Goal: Find specific page/section: Find specific page/section

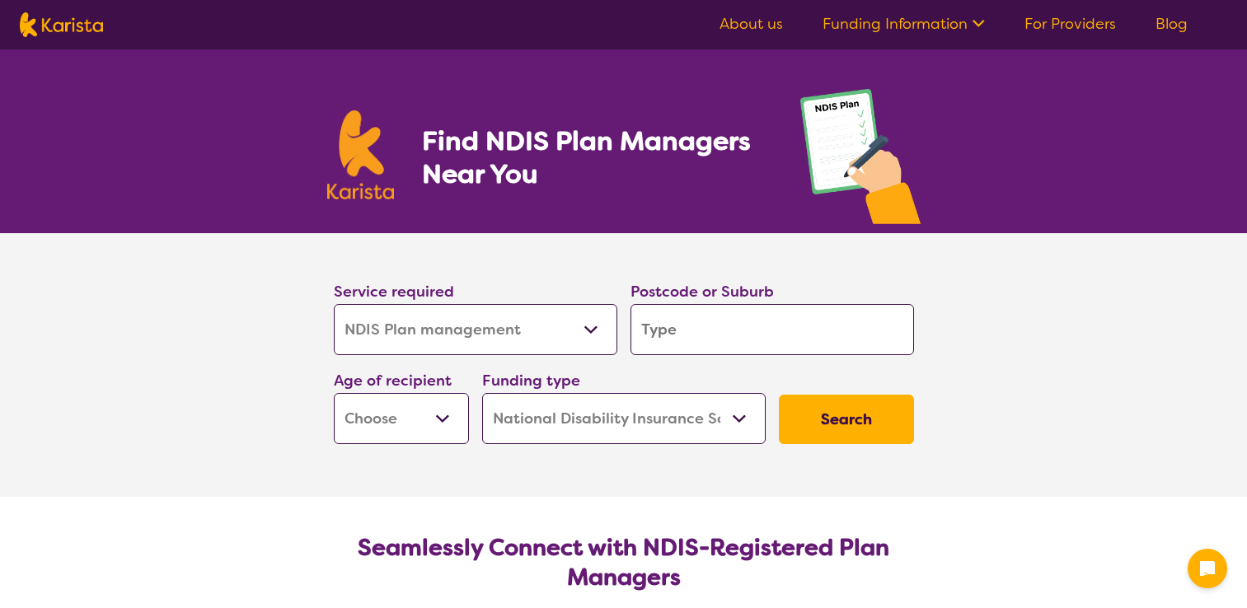
select select "NDIS Plan management"
select select "NDIS"
select select "NDIS Plan management"
select select "NDIS"
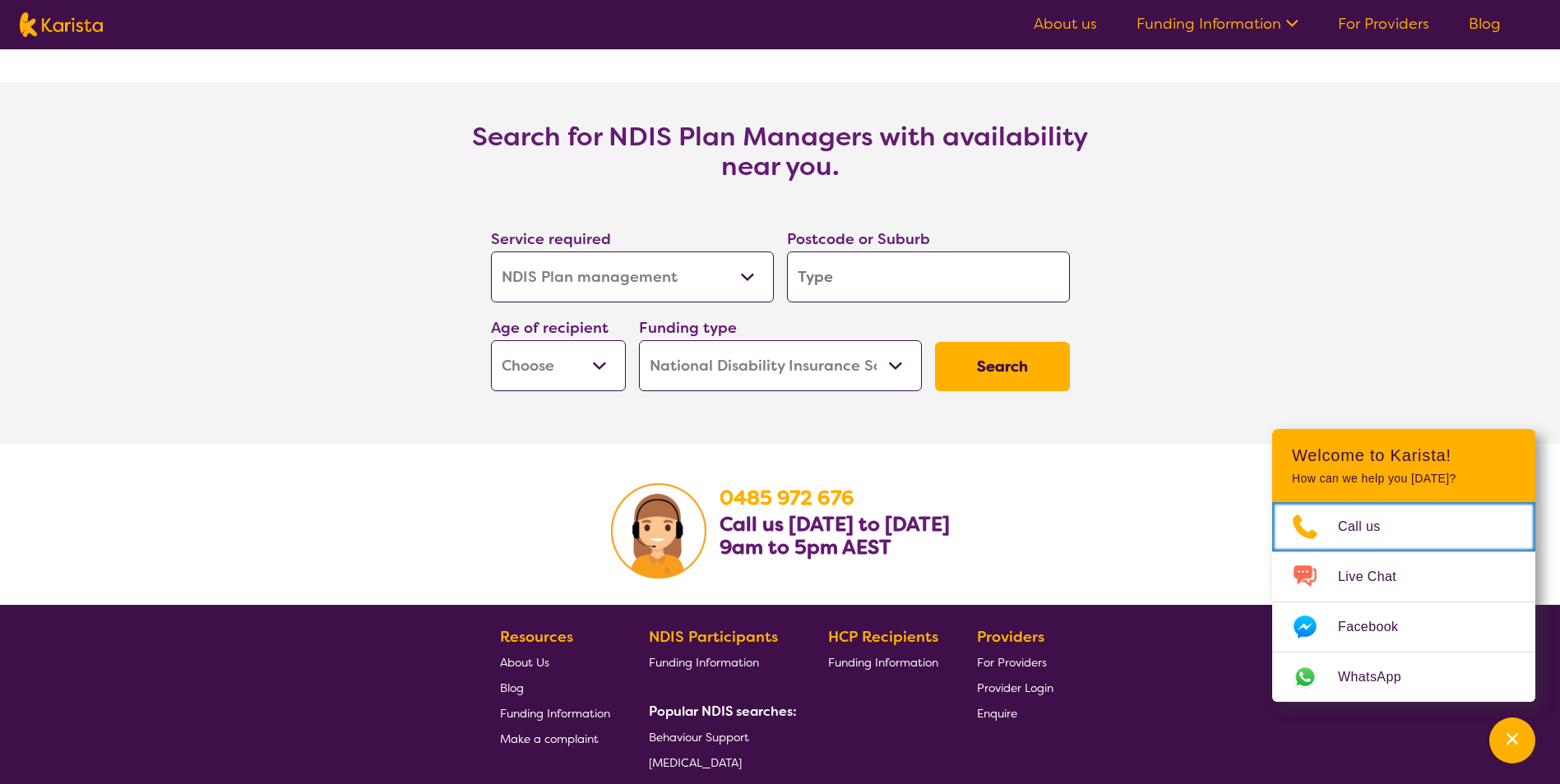
scroll to position [2601, 0]
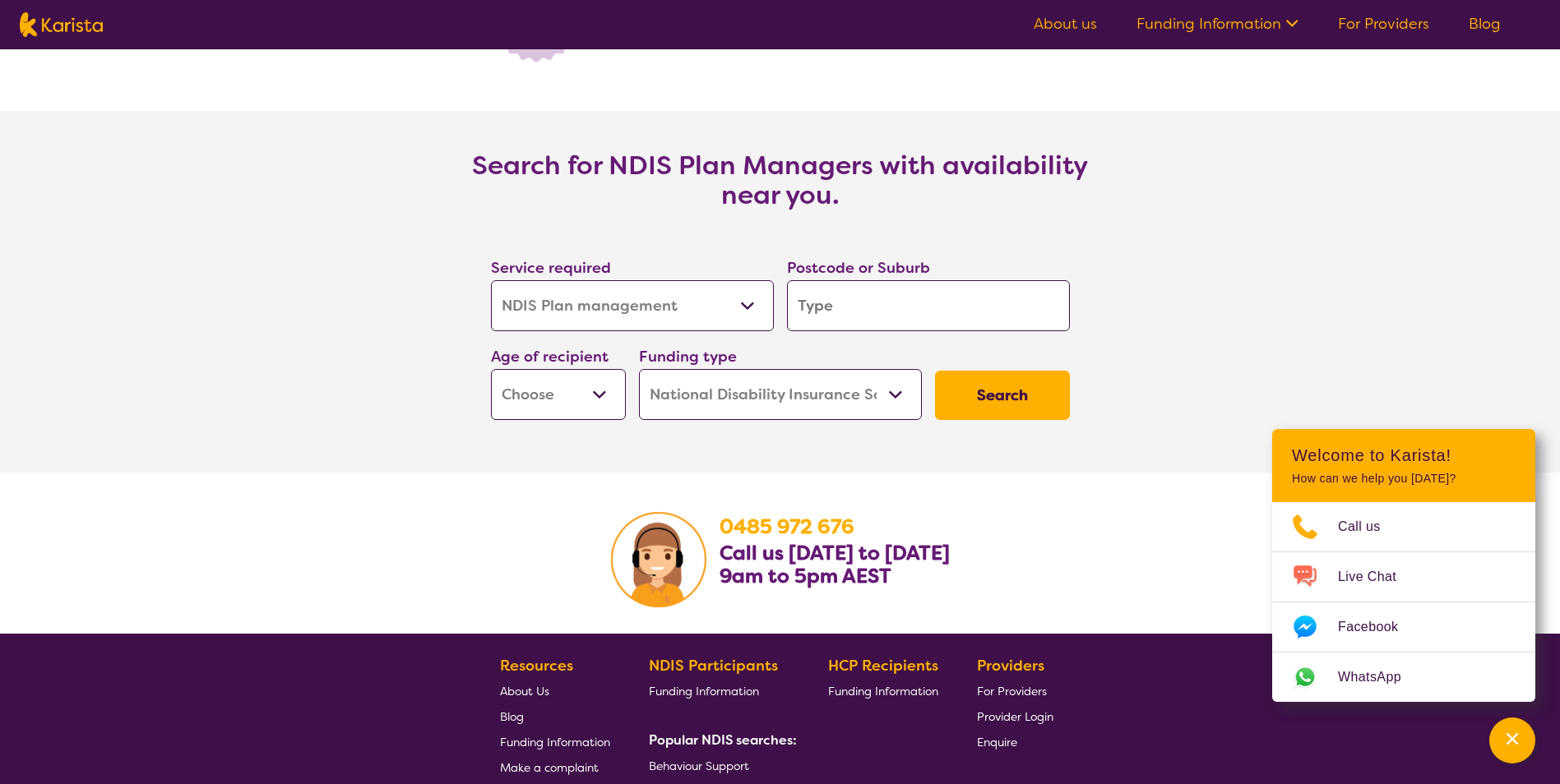
click at [678, 316] on select "Allied Health Assistant Assessment ([MEDICAL_DATA] or [MEDICAL_DATA]) Behaviour…" at bounding box center [632, 305] width 282 height 51
select select "Counselling"
click at [491, 281] on select "Allied Health Assistant Assessment ([MEDICAL_DATA] or [MEDICAL_DATA]) Behaviour…" at bounding box center [632, 305] width 282 height 51
select select "Counselling"
click at [606, 400] on select "Early Childhood - 0 to 9 Child - 10 to 11 Adolescent - 12 to 17 Adult - 18 to 6…" at bounding box center [558, 394] width 135 height 51
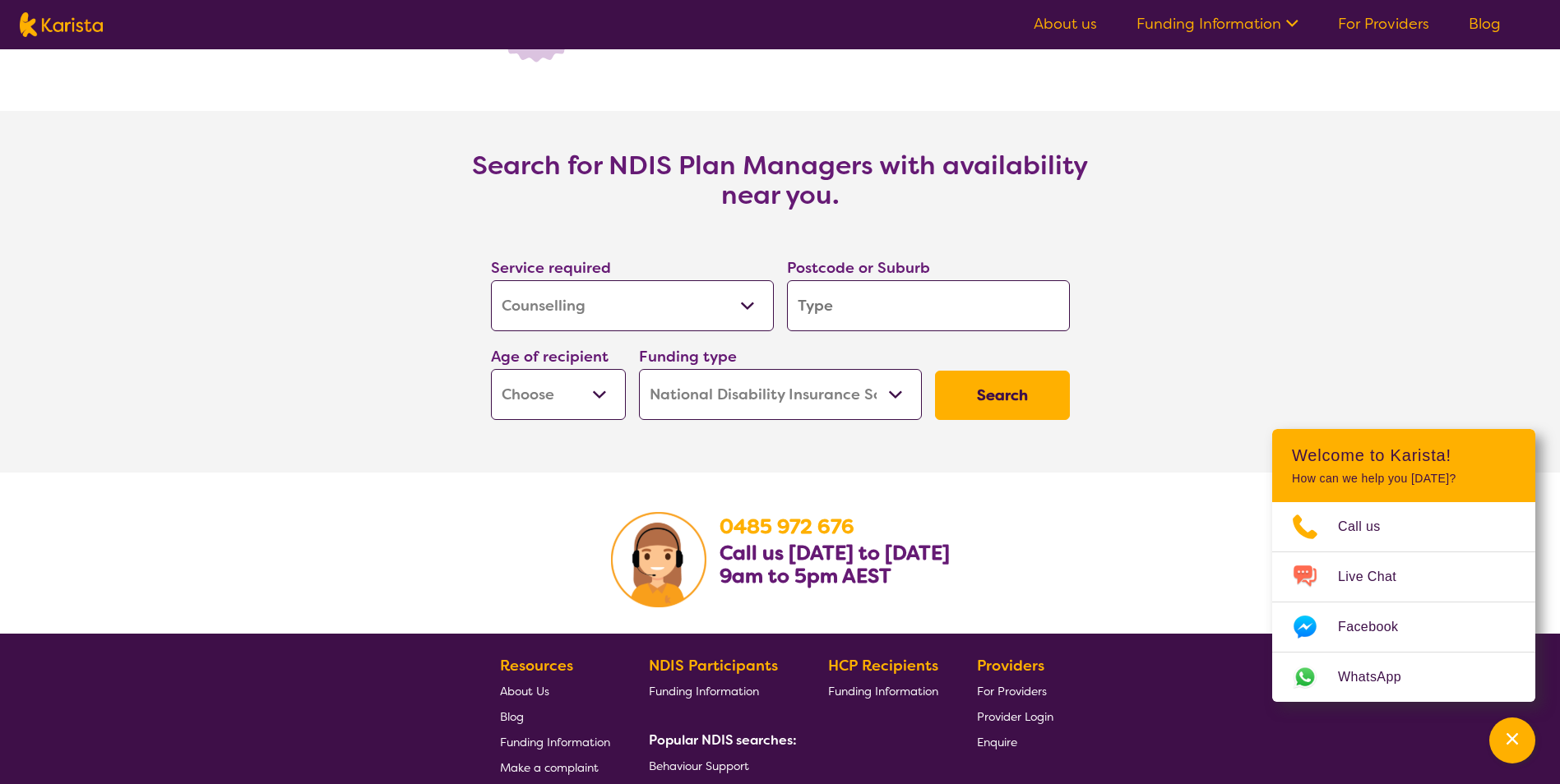
select select "AD"
click at [491, 370] on select "Early Childhood - 0 to 9 Child - 10 to 11 Adolescent - 12 to 17 Adult - 18 to 6…" at bounding box center [558, 394] width 135 height 51
select select "AD"
click at [975, 401] on button "Search" at bounding box center [1002, 395] width 135 height 49
click at [884, 315] on input "search" at bounding box center [928, 305] width 282 height 51
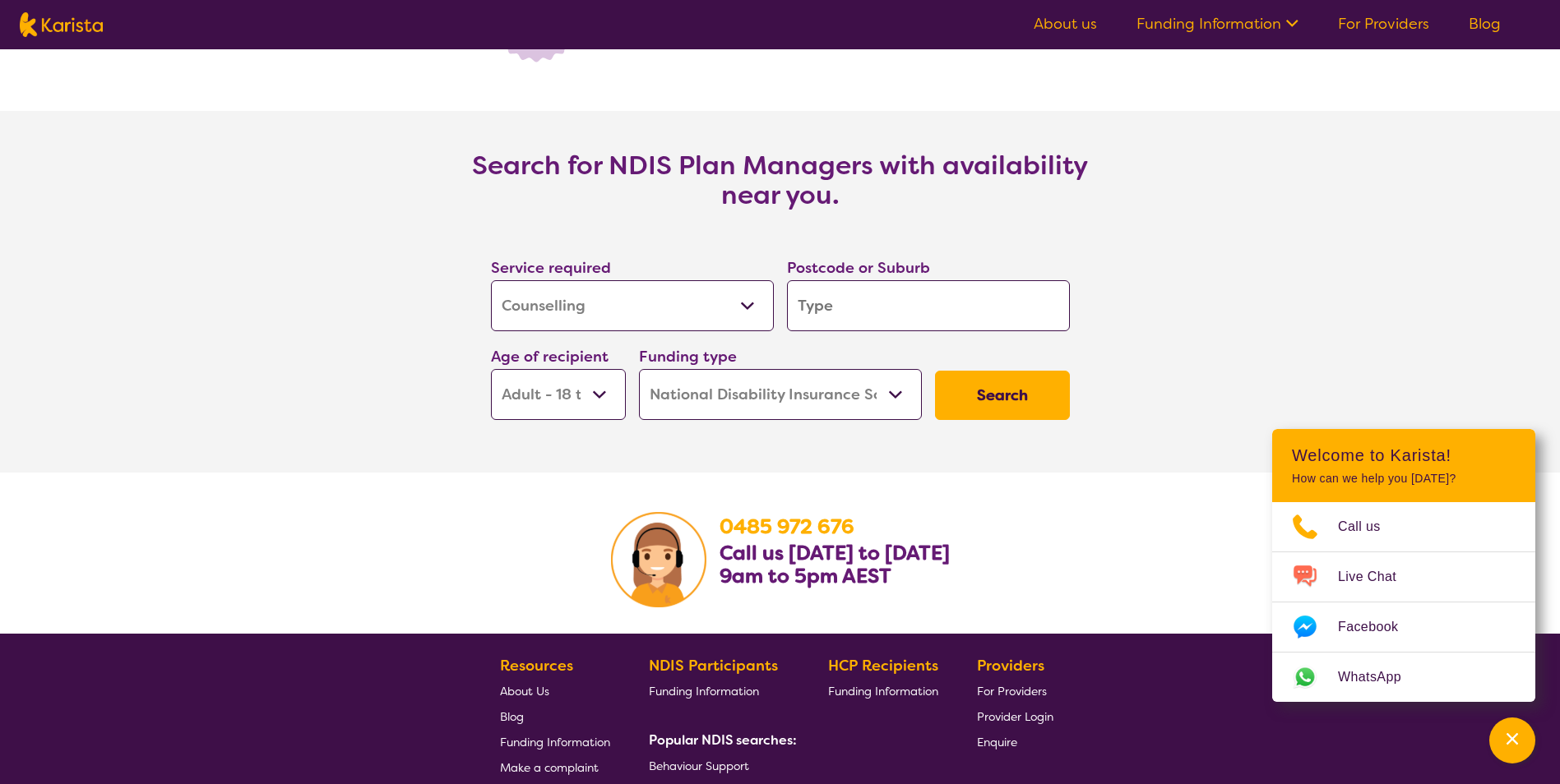
type input "m"
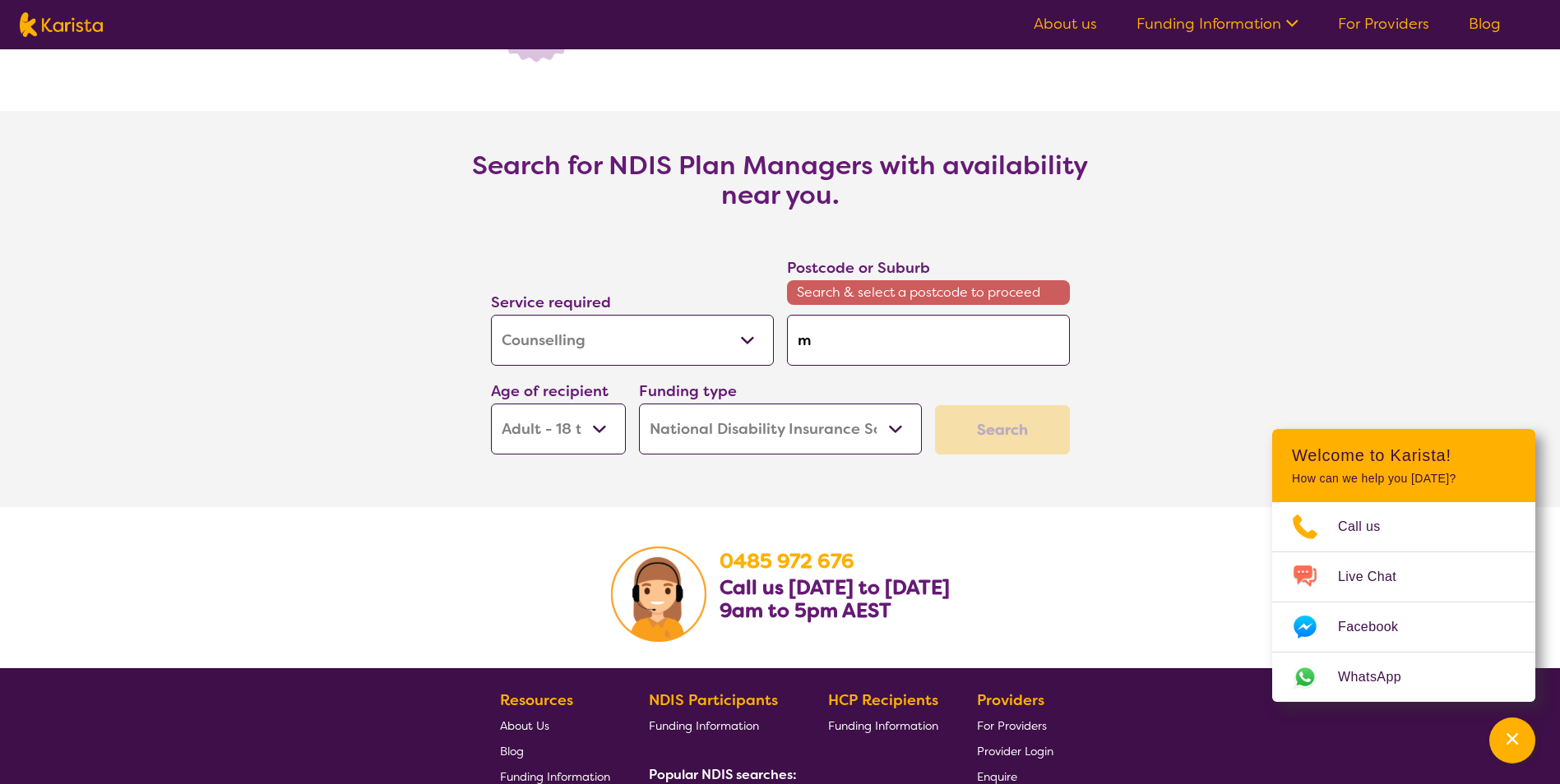
type input "me"
type input "[PERSON_NAME]"
type input "melb"
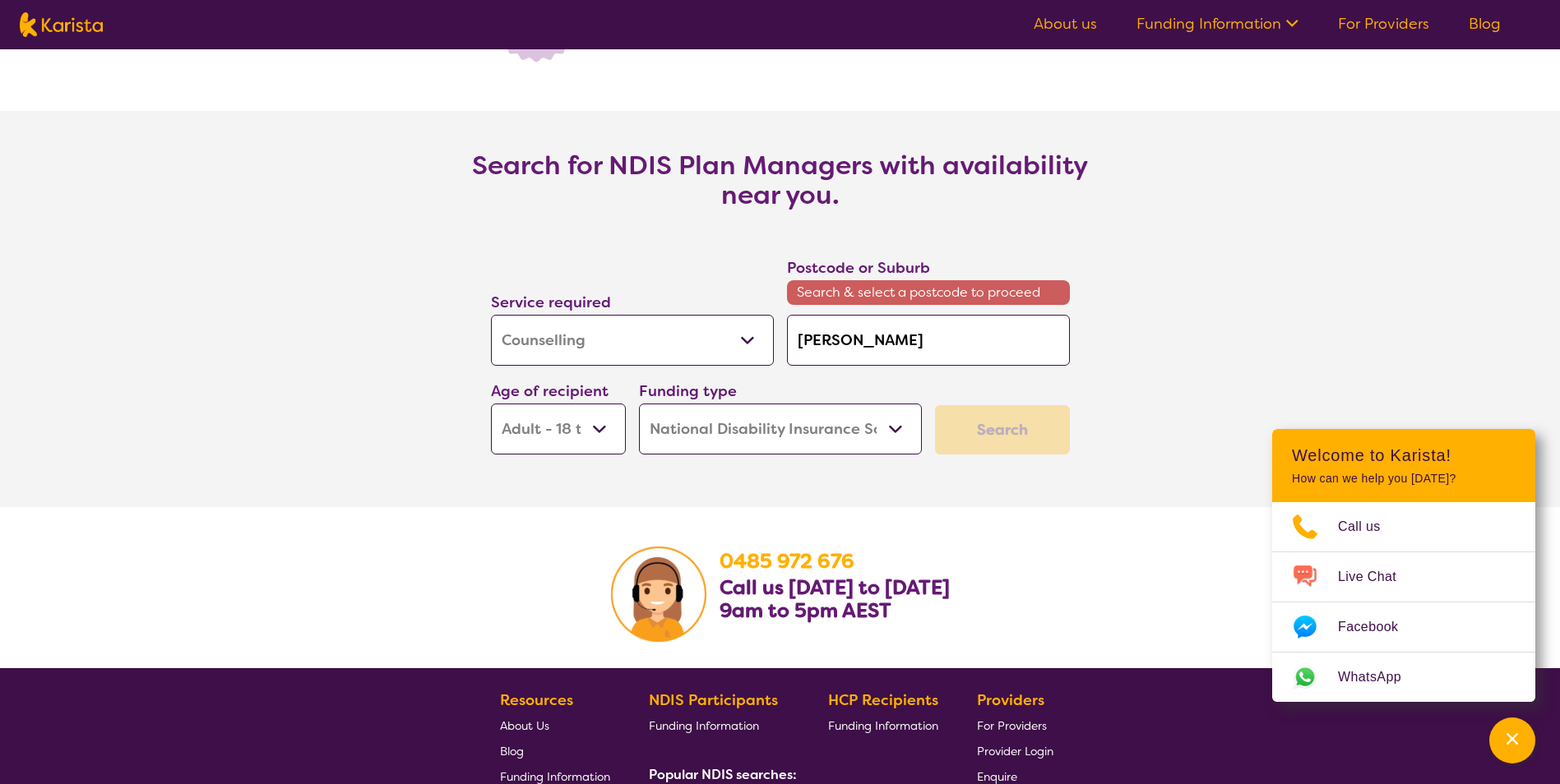
type input "melb"
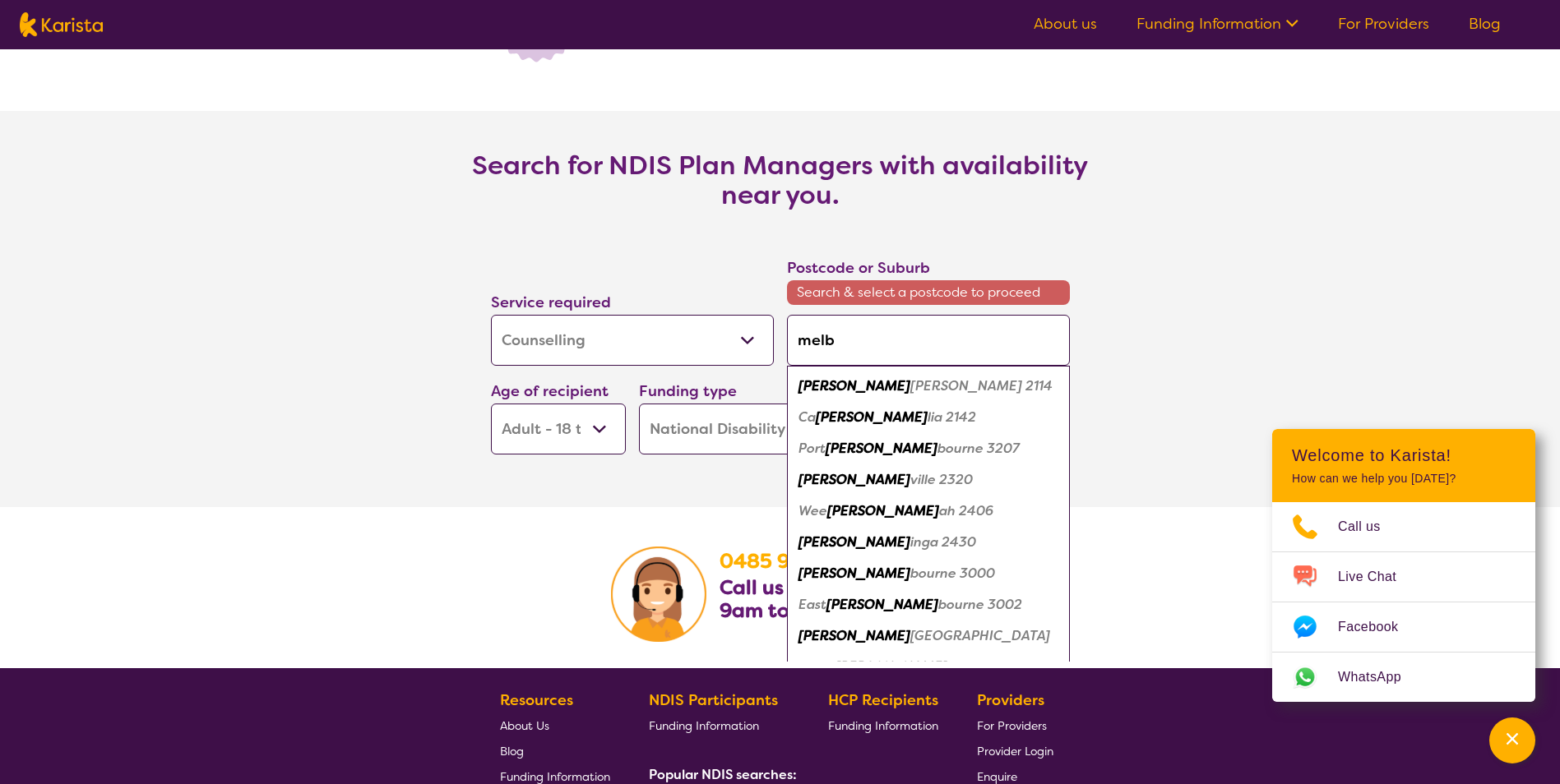
type input "melbo"
type input "melbou"
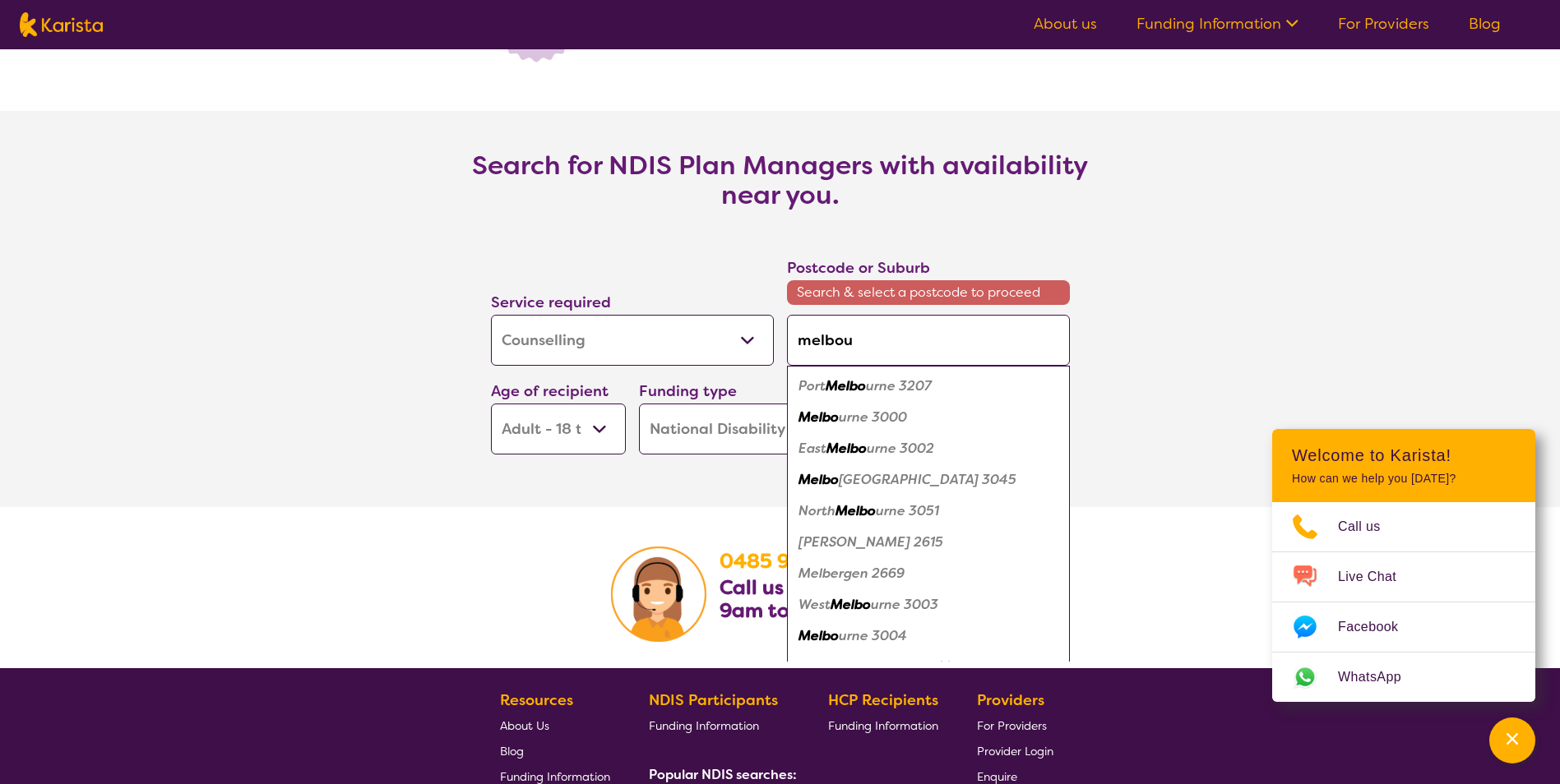
type input "melbour"
type input "melbourn"
type input "[GEOGRAPHIC_DATA]"
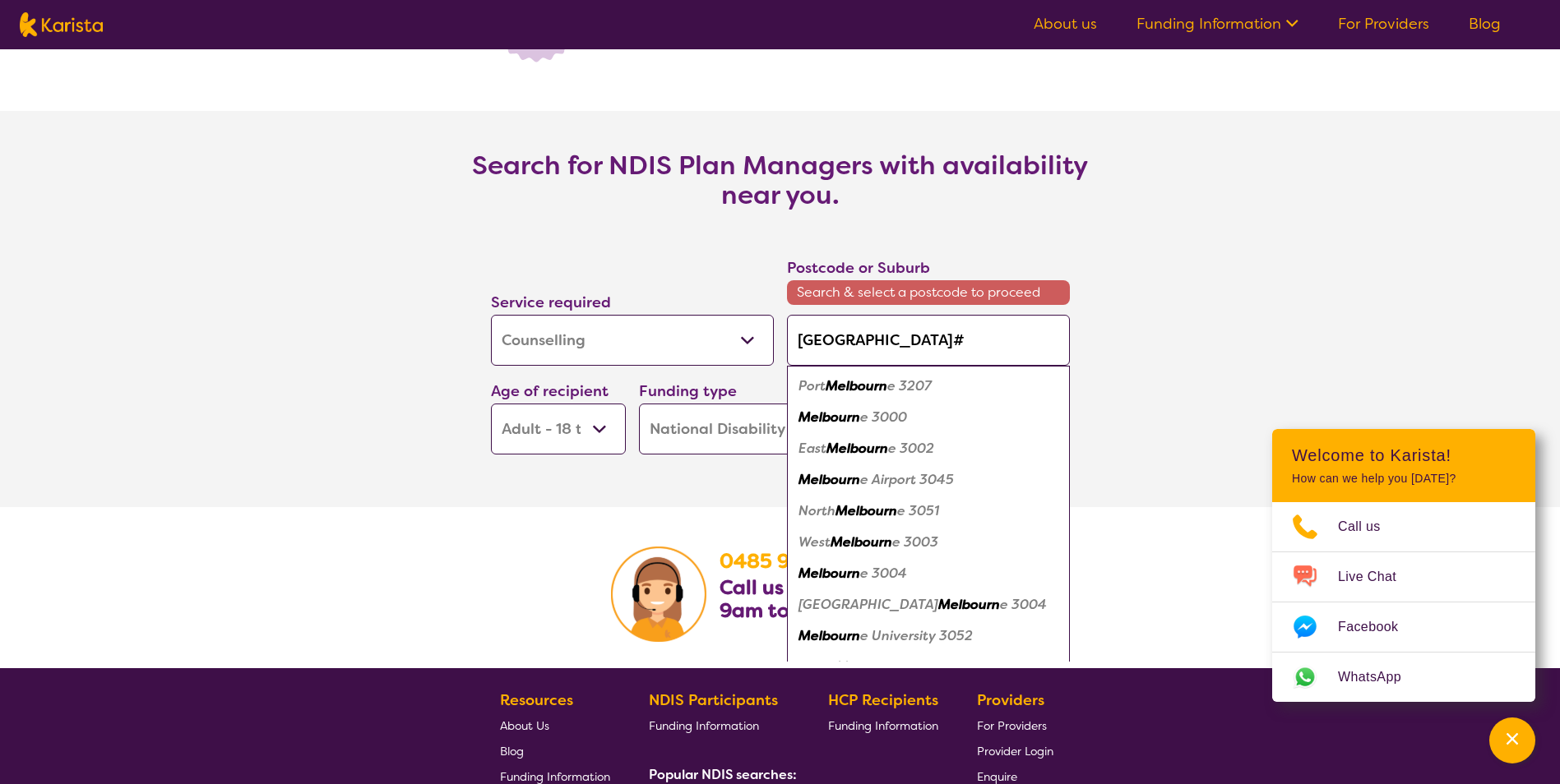
type input "[GEOGRAPHIC_DATA]#"
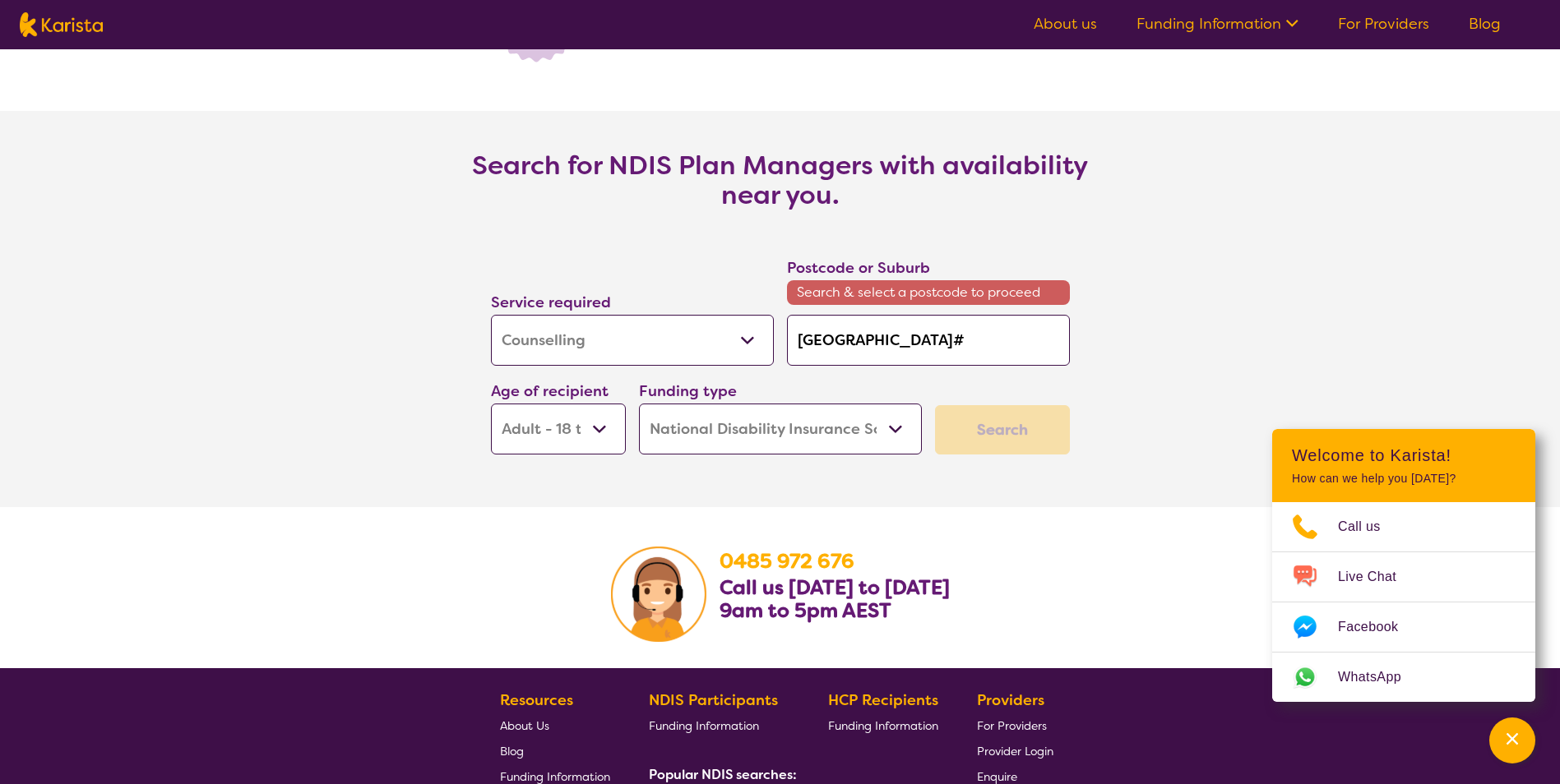
type input "[GEOGRAPHIC_DATA]"
type input "melbourn"
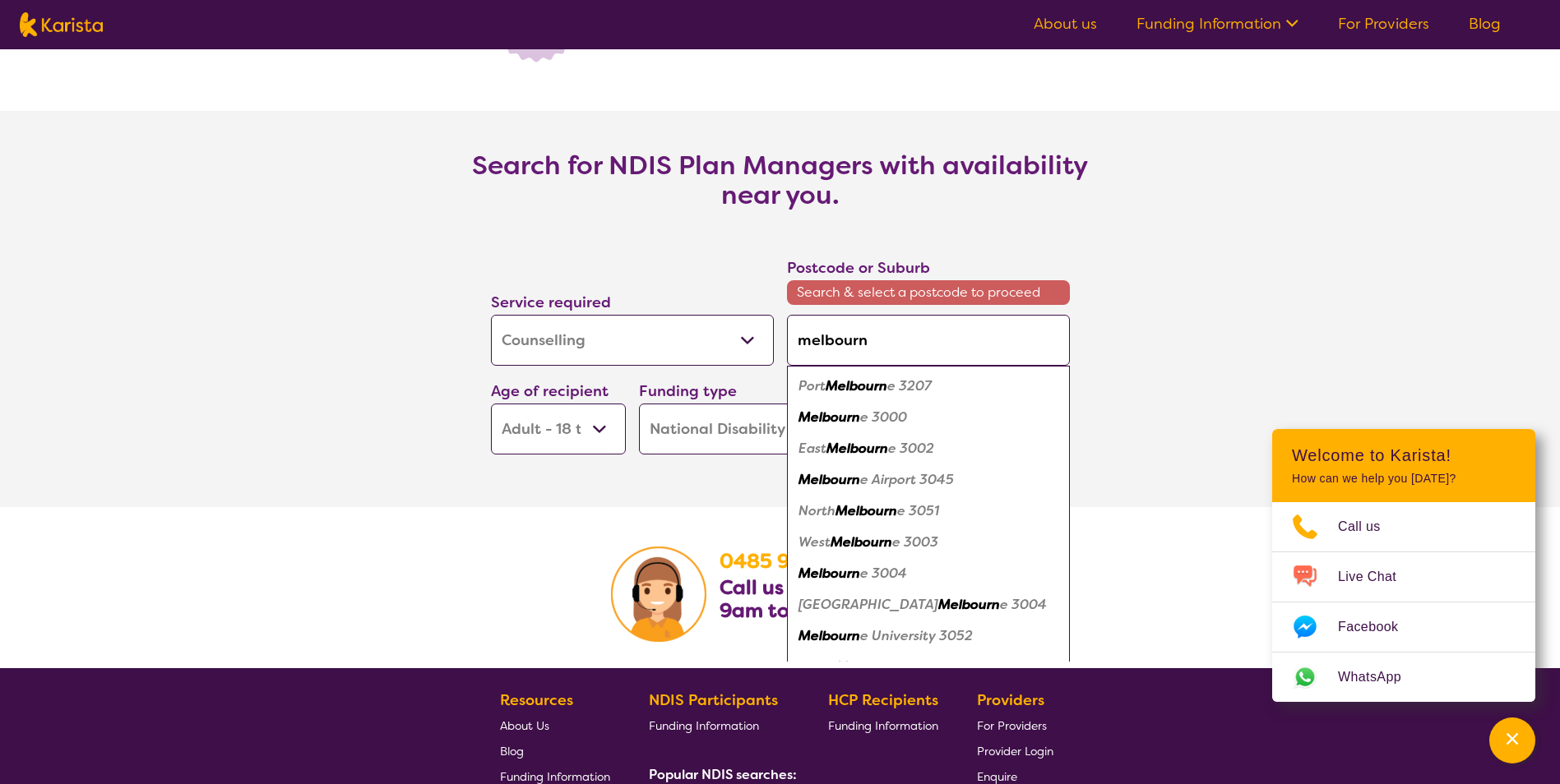
type input "melbourn"
click at [850, 423] on em "Melbourn" at bounding box center [829, 417] width 62 height 17
type input "3000"
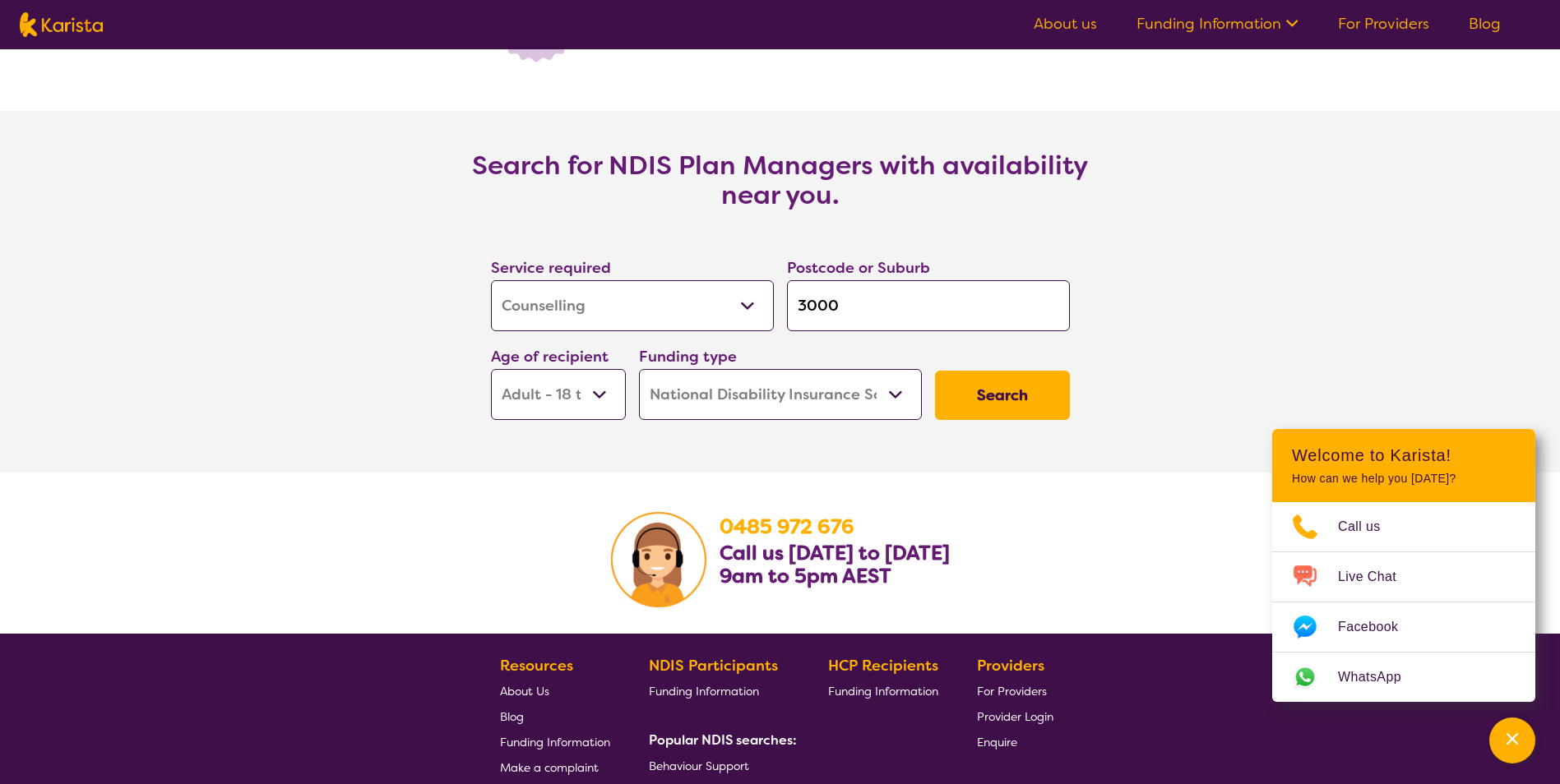
click at [978, 399] on button "Search" at bounding box center [1002, 395] width 135 height 49
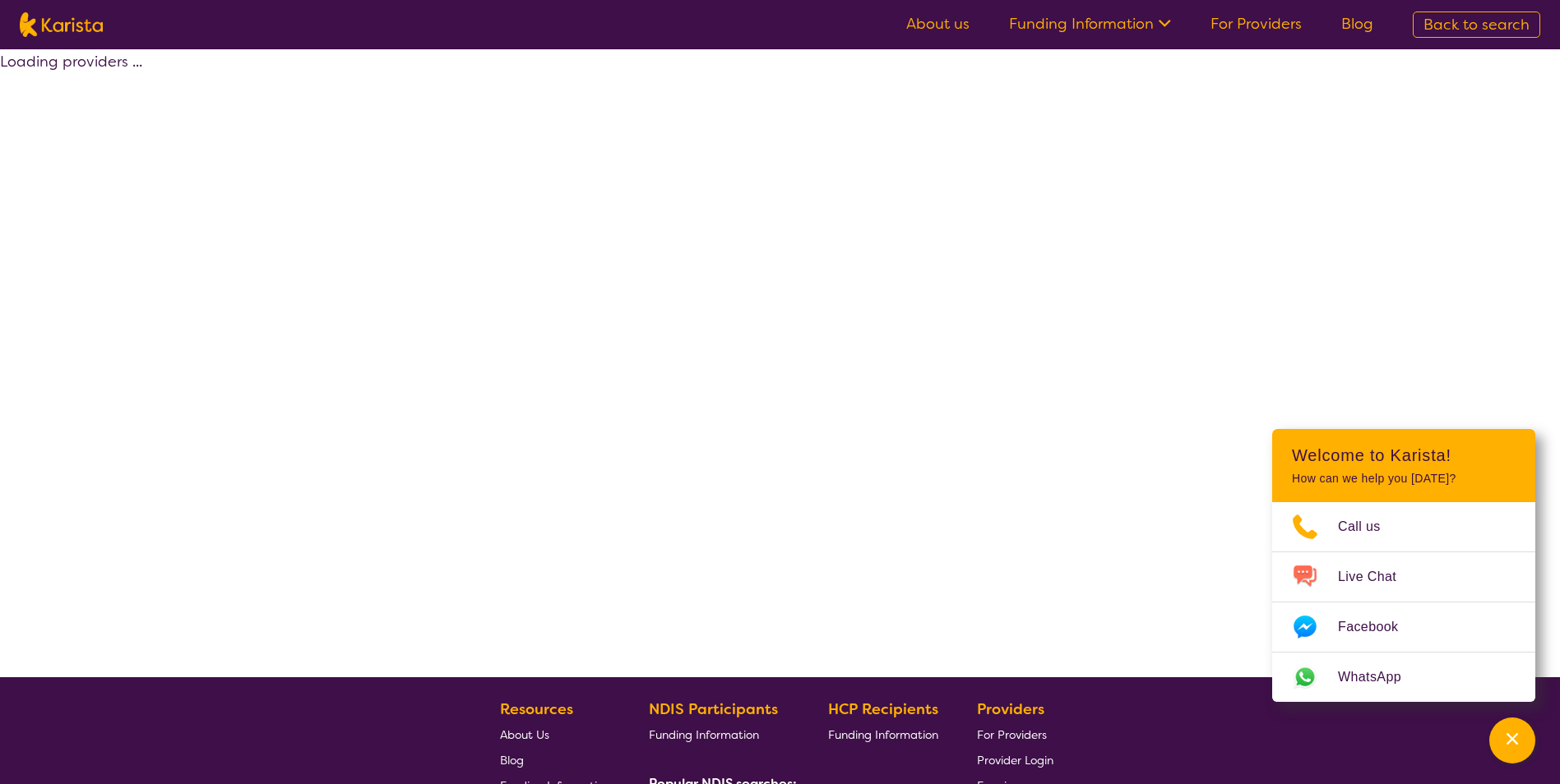
select select "by_score"
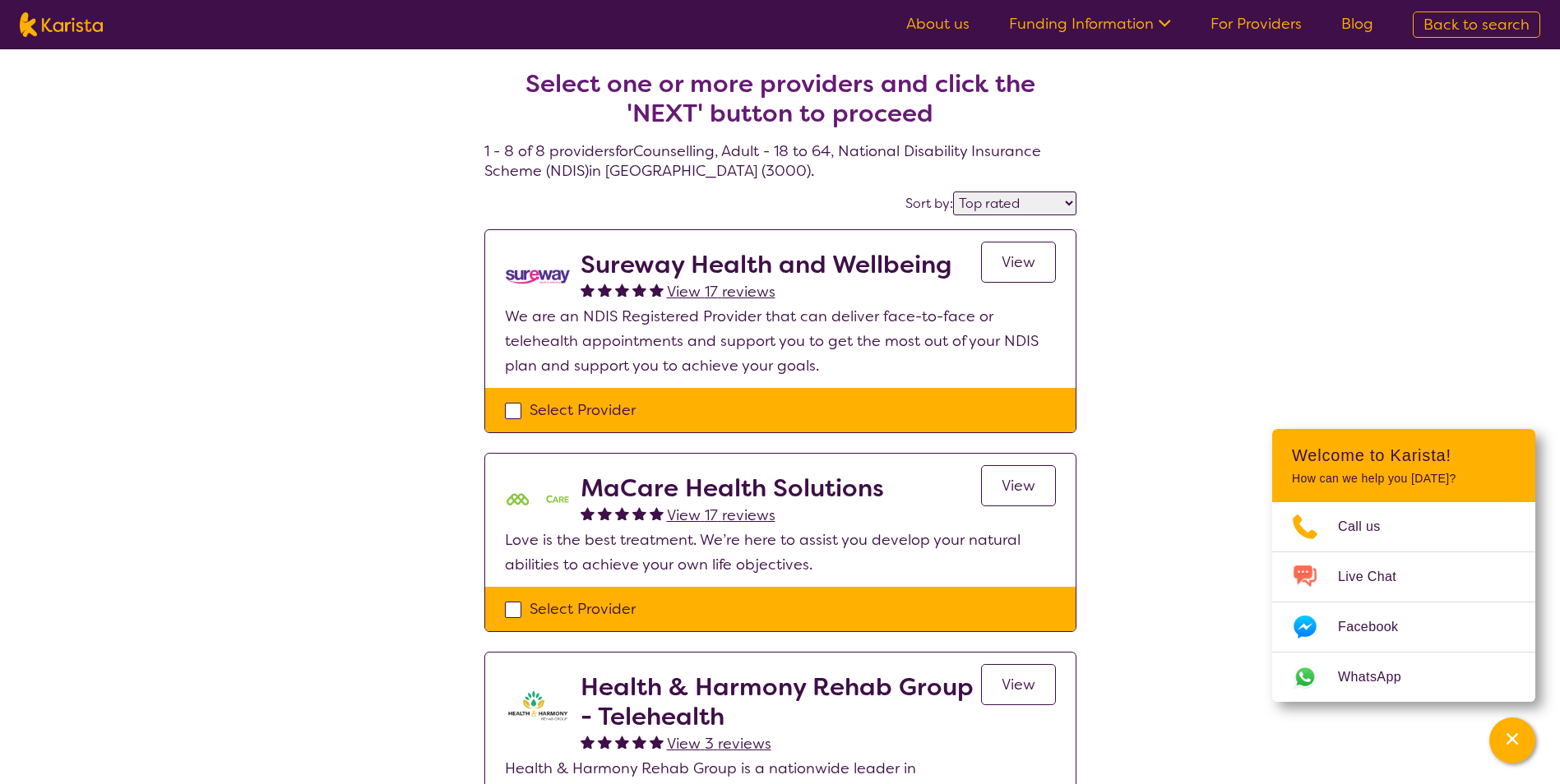
click at [1244, 15] on span "Back to search" at bounding box center [1476, 25] width 106 height 20
select select "NDIS Plan management"
select select "AD"
select select "NDIS"
select select "NDIS Plan management"
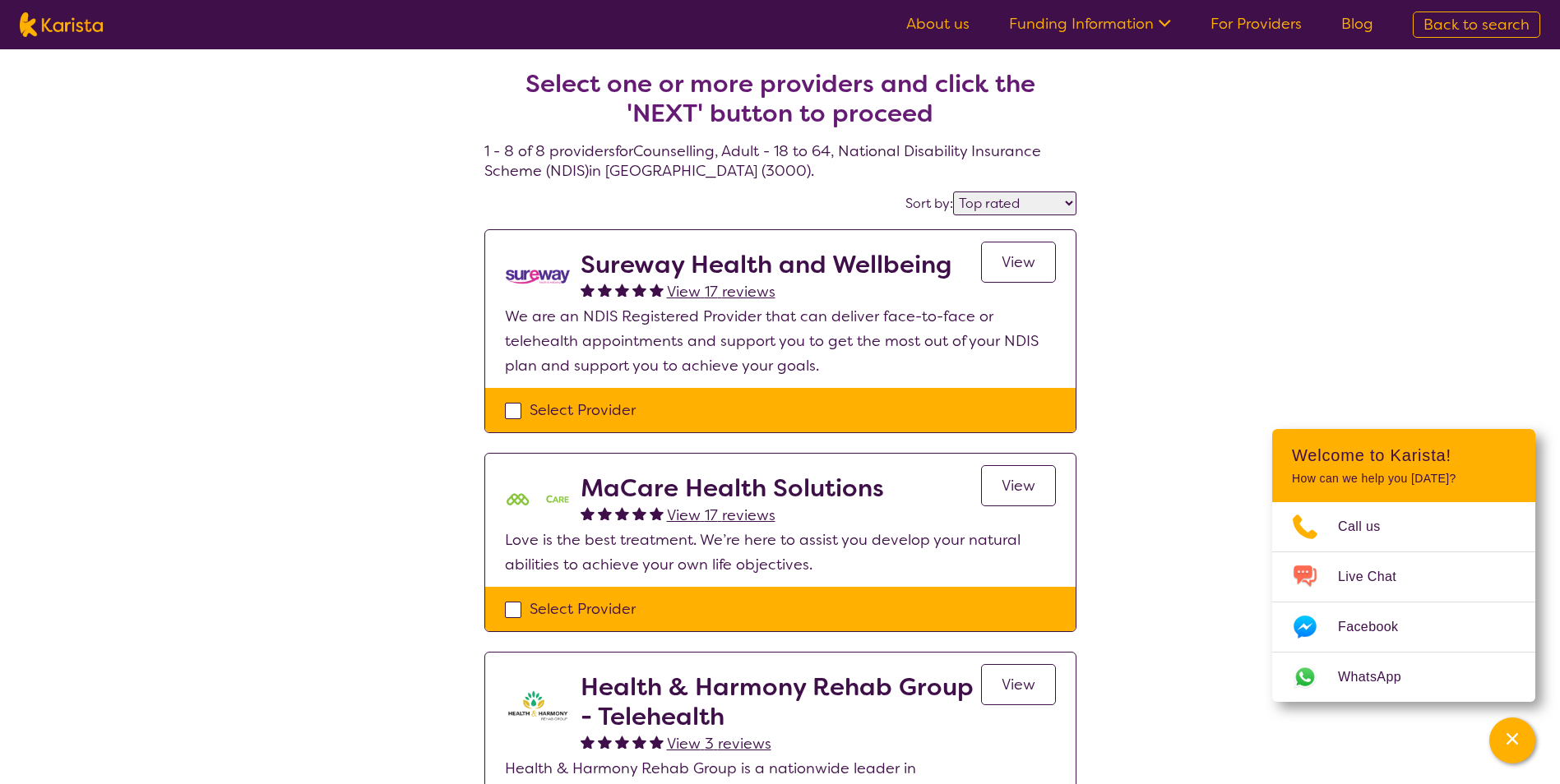
select select "AD"
select select "NDIS"
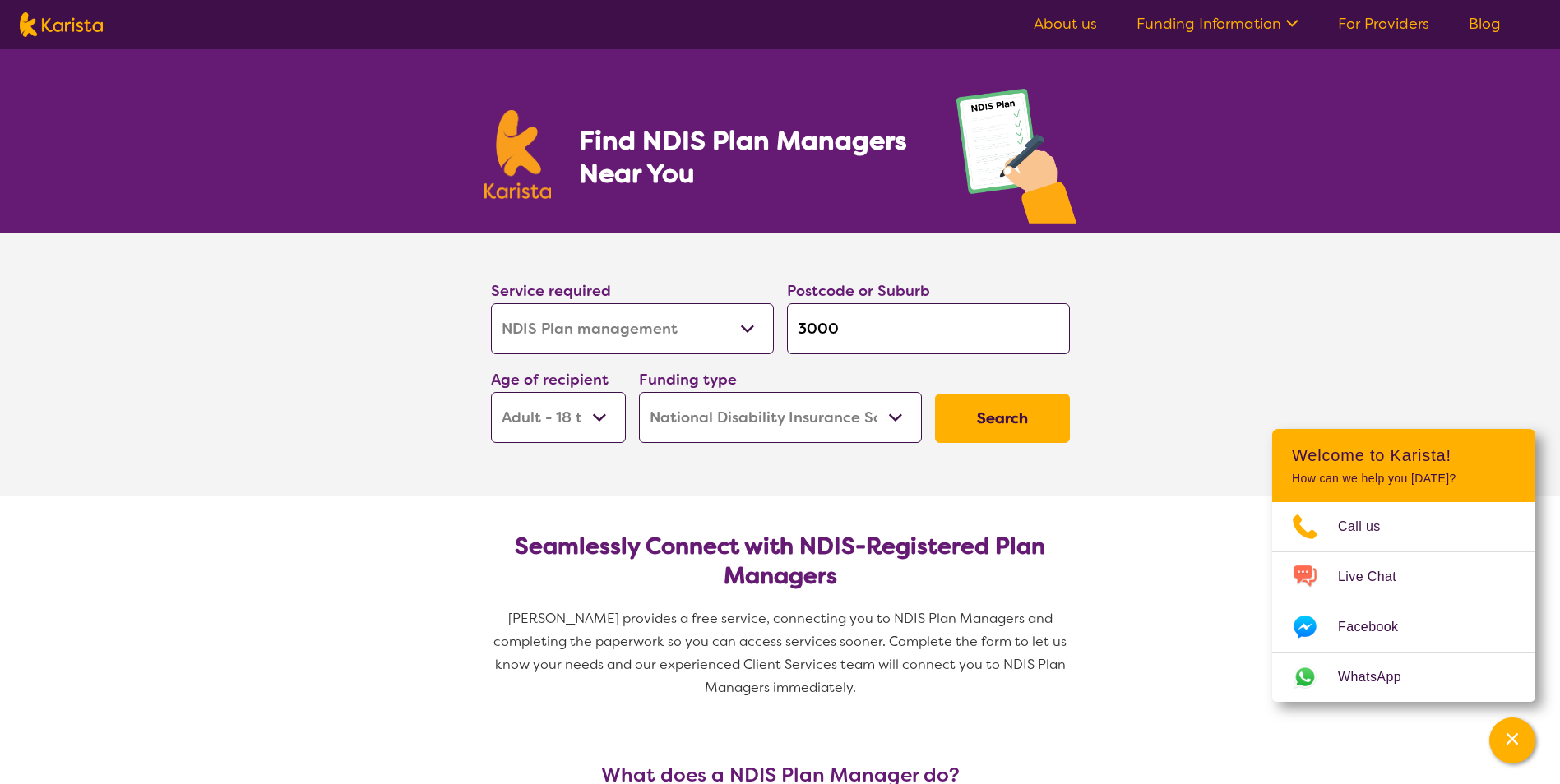
click at [648, 327] on select "Allied Health Assistant Assessment ([MEDICAL_DATA] or [MEDICAL_DATA]) Behaviour…" at bounding box center [632, 328] width 282 height 51
select select "Support worker"
click at [491, 303] on select "Allied Health Assistant Assessment ([MEDICAL_DATA] or [MEDICAL_DATA]) Behaviour…" at bounding box center [632, 328] width 282 height 51
select select "Support worker"
click at [1026, 419] on button "Search" at bounding box center [1002, 418] width 135 height 49
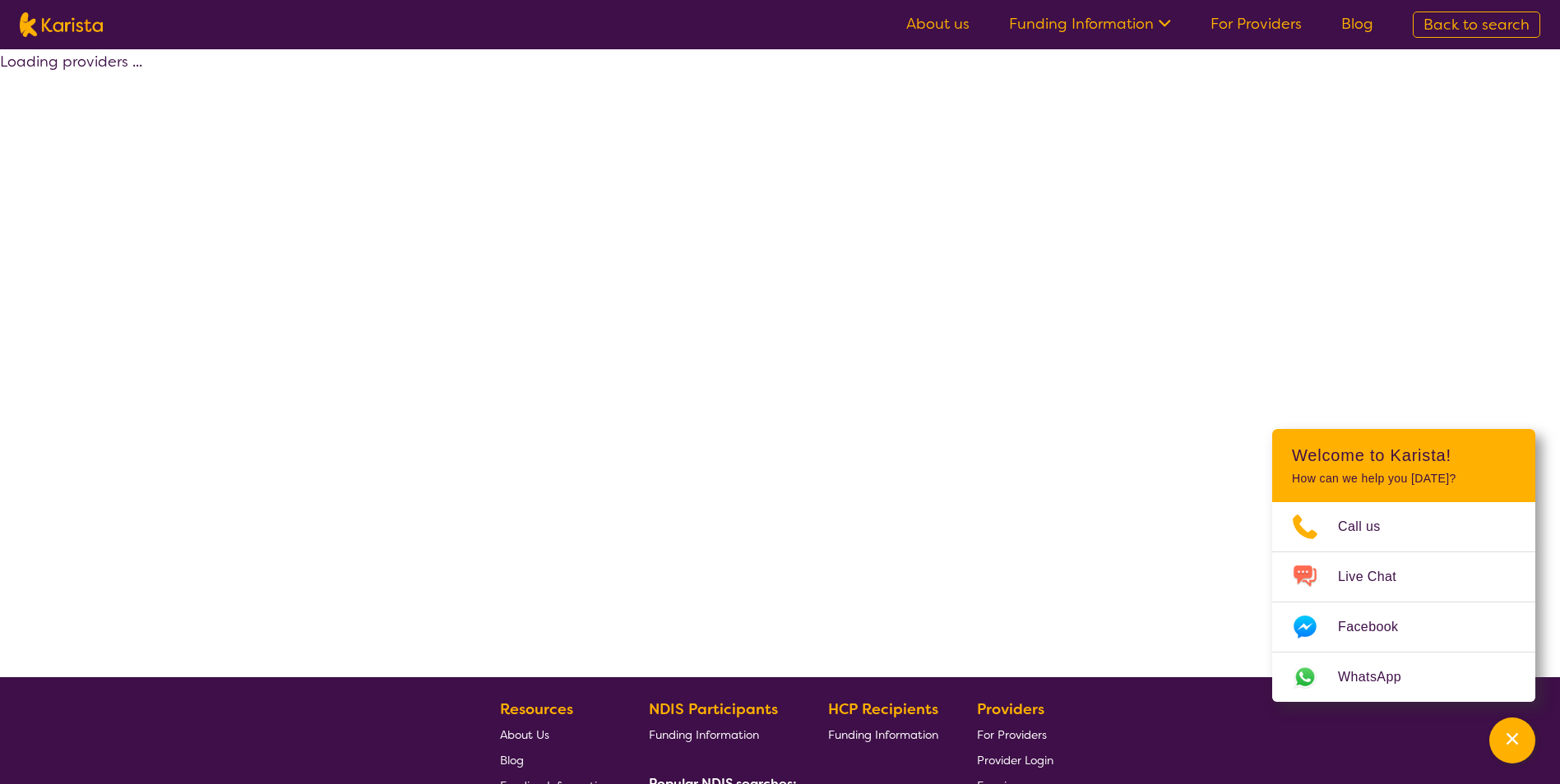
select select "by_score"
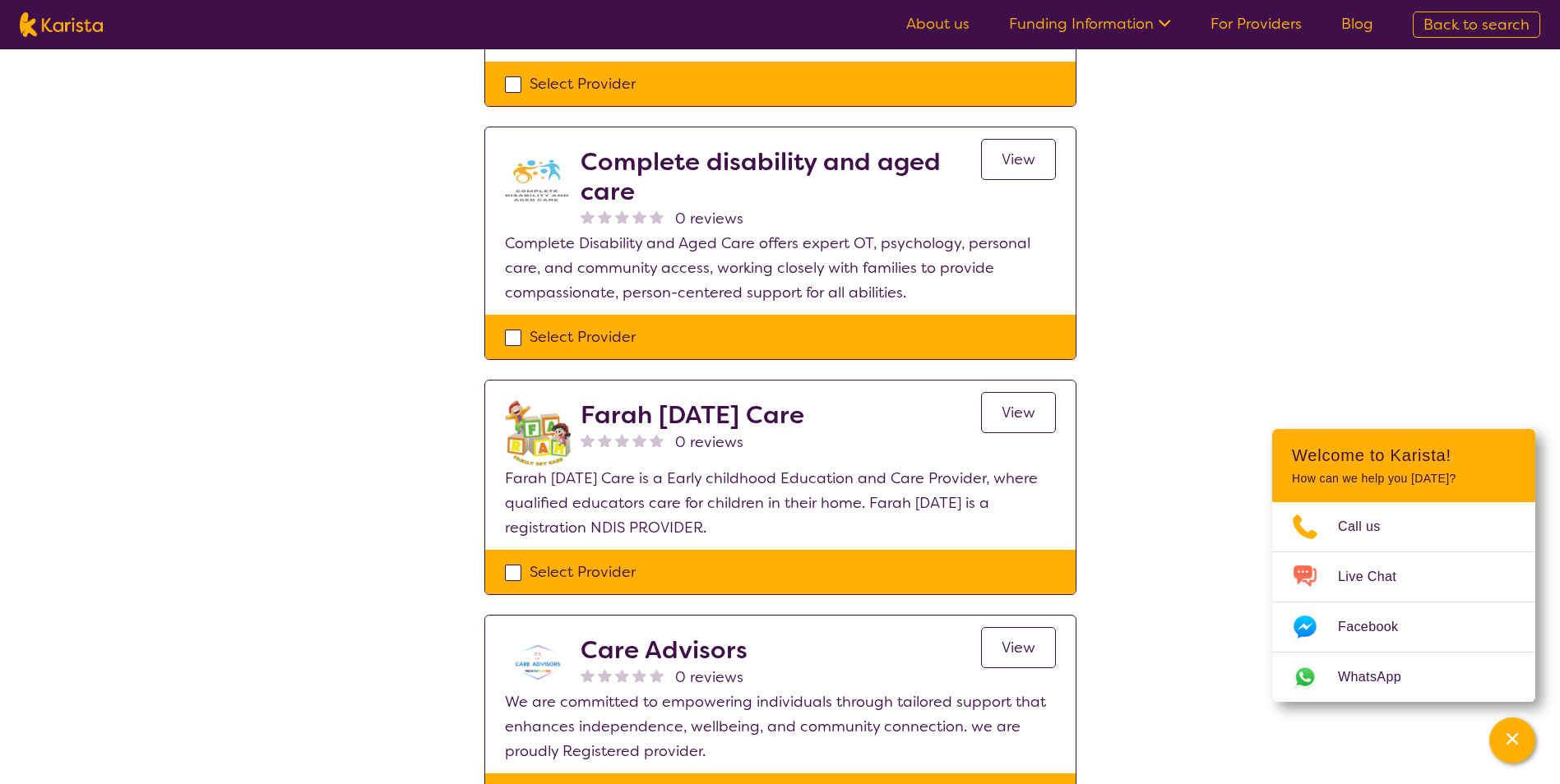
scroll to position [4110, 0]
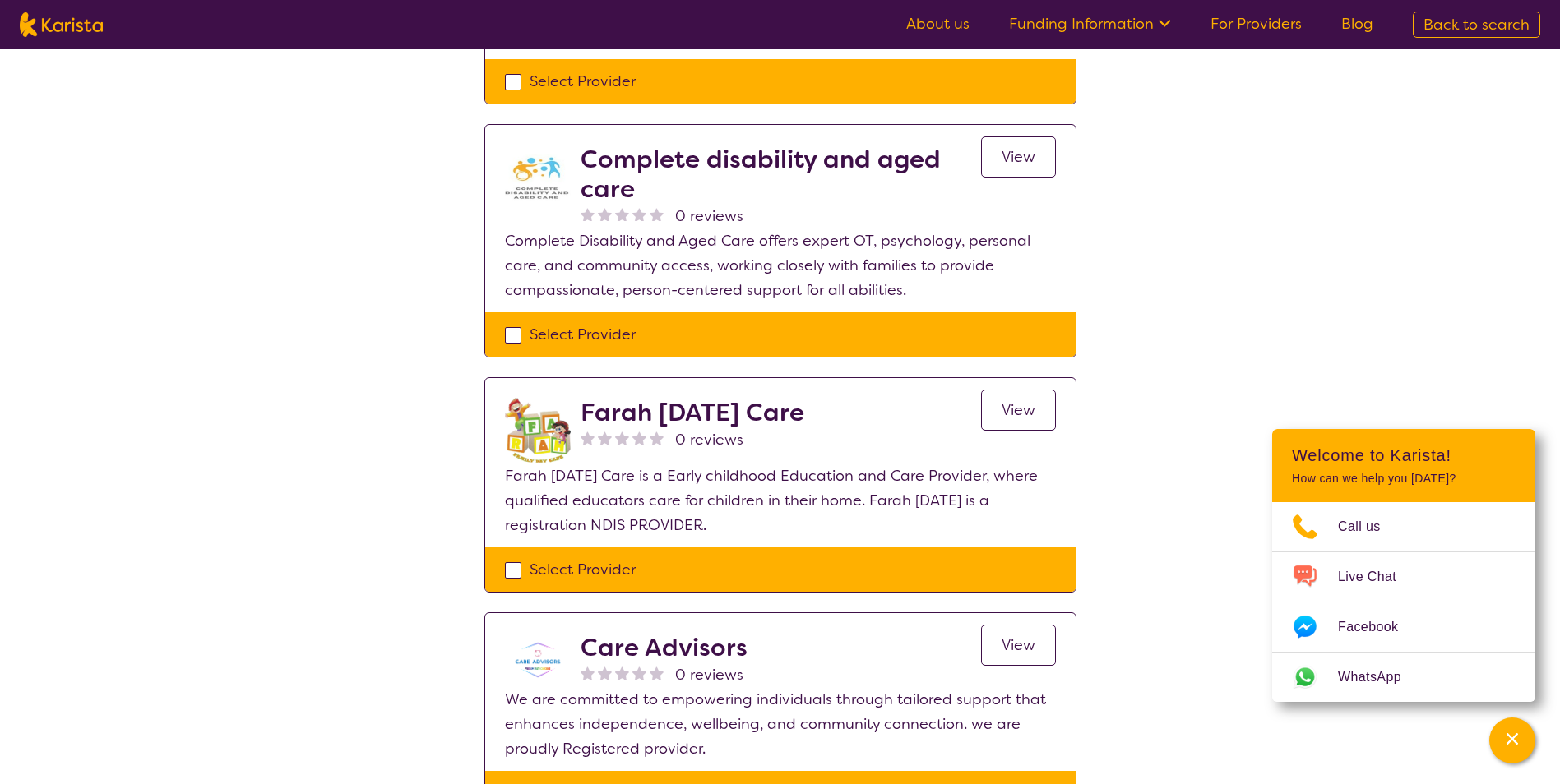
click at [678, 145] on h2 "Complete disability and aged care" at bounding box center [780, 174] width 400 height 59
click at [545, 145] on img at bounding box center [538, 178] width 66 height 66
click at [1017, 148] on span "View" at bounding box center [1019, 158] width 34 height 20
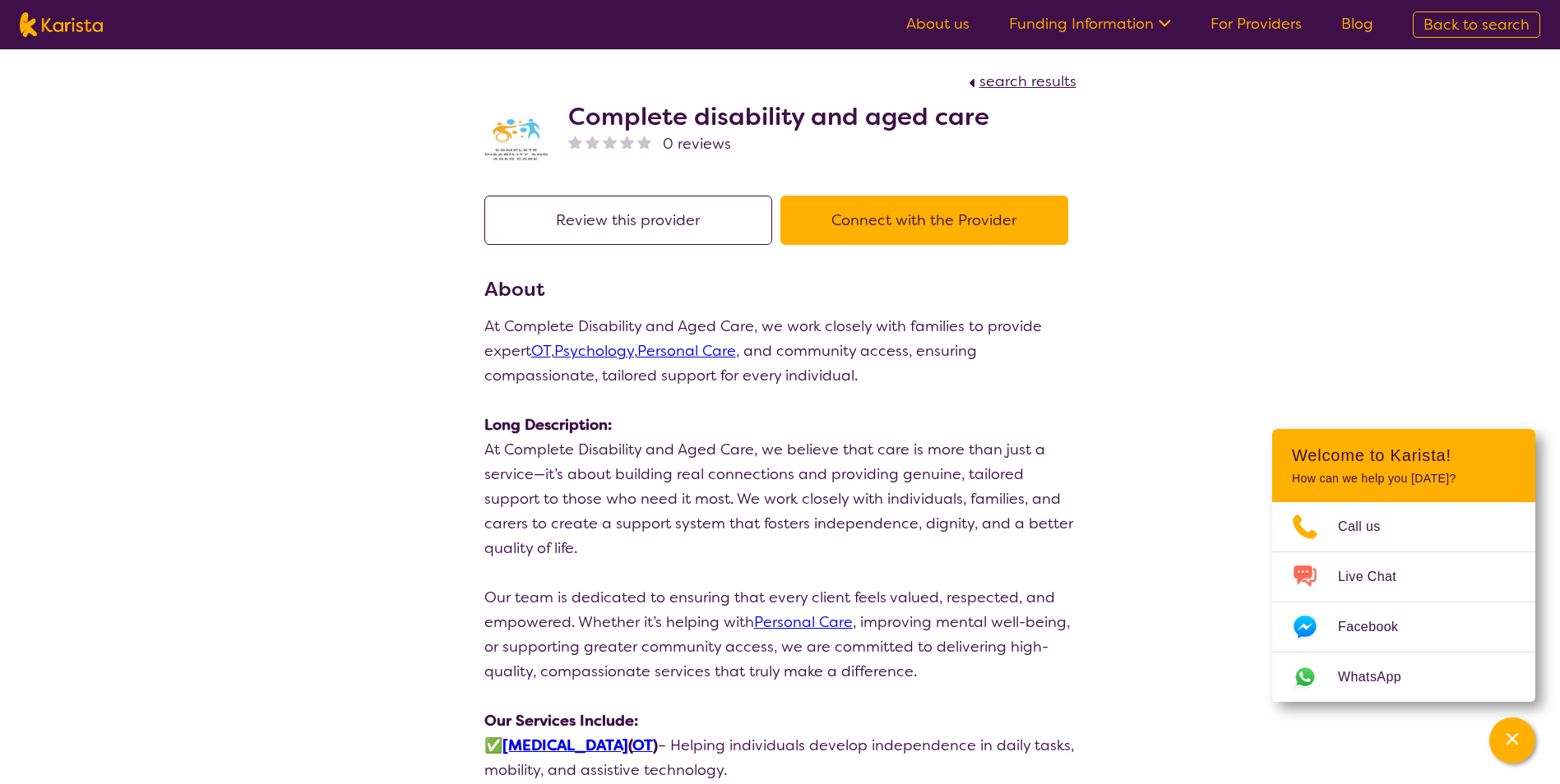
click at [505, 155] on img at bounding box center [517, 139] width 66 height 54
drag, startPoint x: 525, startPoint y: 141, endPoint x: 494, endPoint y: 168, distance: 41.1
click at [494, 168] on div "Complete disability and aged care 0 reviews" at bounding box center [780, 135] width 592 height 82
click at [526, 142] on img at bounding box center [517, 139] width 66 height 54
click at [540, 140] on img at bounding box center [517, 139] width 66 height 54
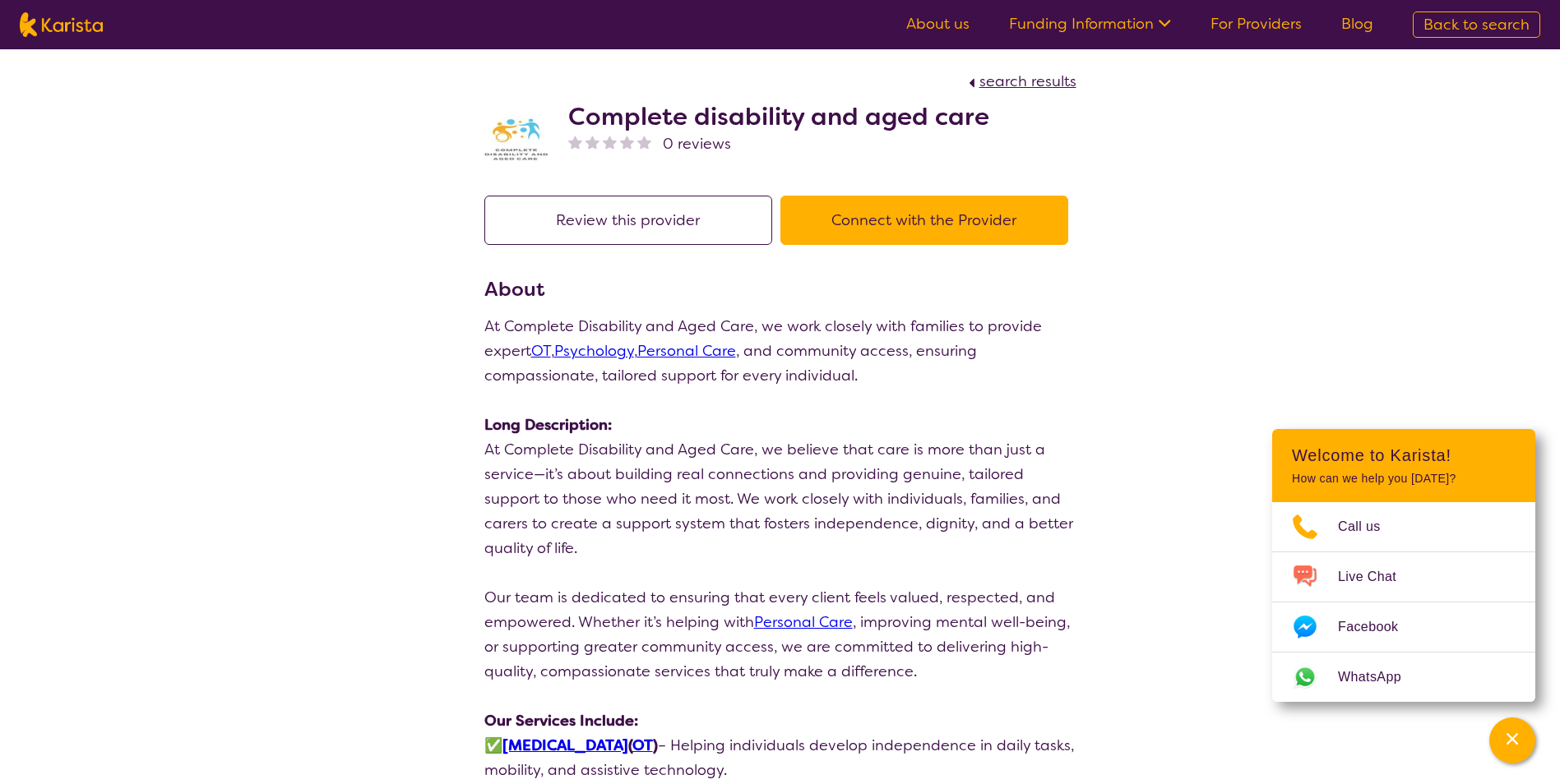
click at [943, 213] on button "Connect with the Provider" at bounding box center [924, 219] width 287 height 49
